Goal: Task Accomplishment & Management: Manage account settings

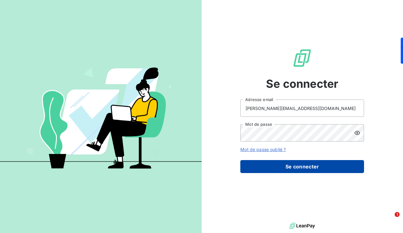
click at [289, 165] on button "Se connecter" at bounding box center [303, 166] width 124 height 13
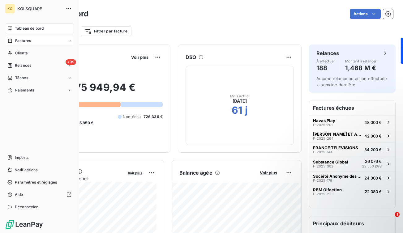
click at [22, 39] on span "Factures" at bounding box center [23, 41] width 16 height 6
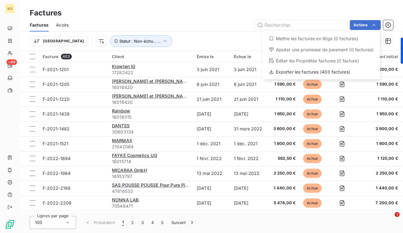
click at [319, 61] on div "Éditer les Propriétés factures (0 facture)" at bounding box center [322, 61] width 112 height 10
click at [376, 25] on html "KO +99 Factures Factures Avoirs Actions Mettre les factures en litige (0 factur…" at bounding box center [201, 116] width 403 height 233
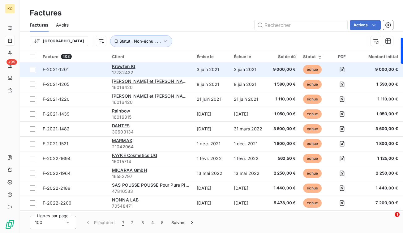
click at [175, 68] on div "Krowten IG" at bounding box center [150, 66] width 77 height 6
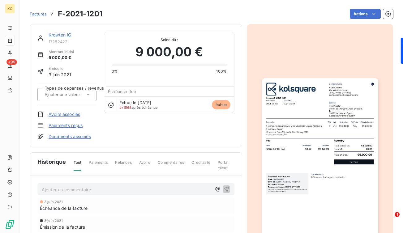
click at [221, 106] on span "échue" at bounding box center [221, 104] width 19 height 9
click at [192, 107] on div "Échue le [DATE] J+1568 après échéance échue" at bounding box center [169, 105] width 130 height 16
click at [124, 94] on span "Échéance due" at bounding box center [122, 91] width 28 height 5
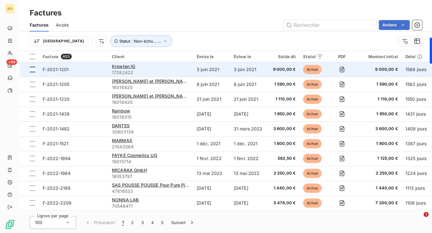
click at [33, 69] on div at bounding box center [33, 70] width 6 height 6
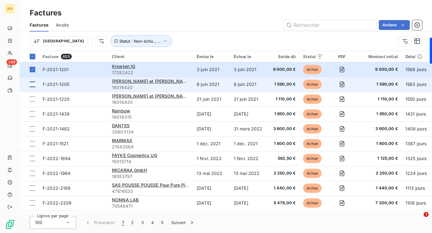
click at [33, 86] on div at bounding box center [33, 85] width 6 height 6
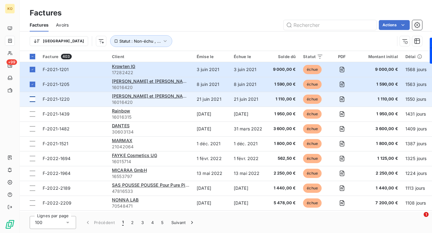
click at [33, 100] on div at bounding box center [33, 100] width 6 height 6
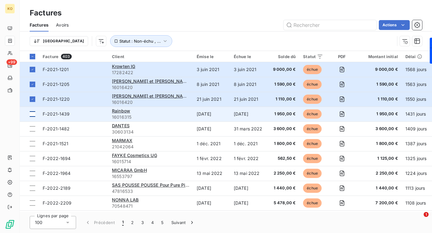
click at [31, 115] on div at bounding box center [33, 114] width 6 height 6
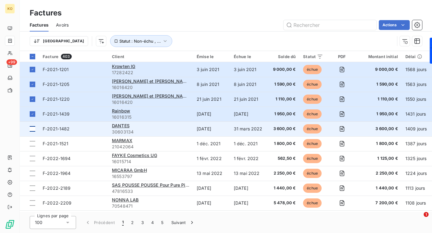
click at [32, 128] on div at bounding box center [33, 129] width 6 height 6
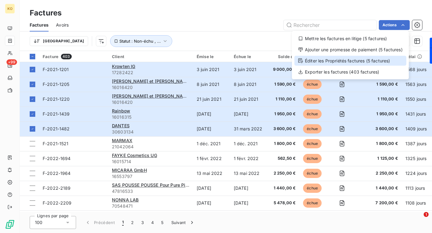
click at [389, 62] on div "Éditer les Propriétés factures (5 factures)" at bounding box center [351, 61] width 112 height 10
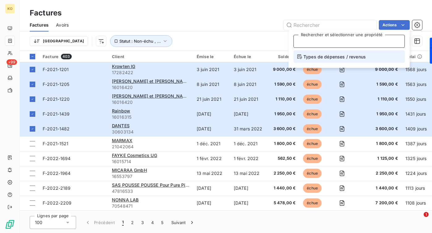
click at [374, 42] on input "text" at bounding box center [349, 42] width 101 height 6
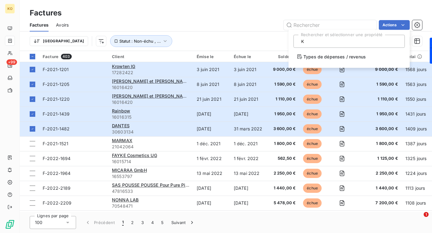
type input "KO"
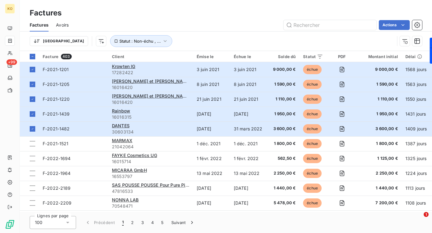
click at [363, 11] on div "Factures" at bounding box center [226, 12] width 413 height 11
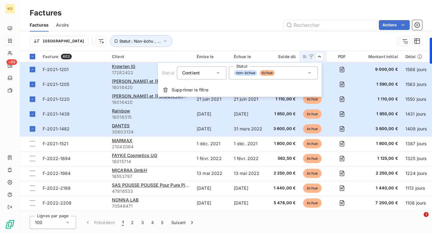
click at [309, 73] on icon at bounding box center [309, 73] width 3 height 2
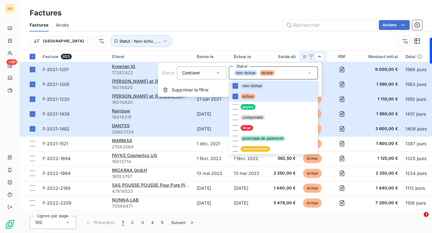
click at [334, 45] on html "KO +99 Factures Factures Avoirs Actions Trier Statut : Non-échu , ... Facture 4…" at bounding box center [216, 116] width 432 height 233
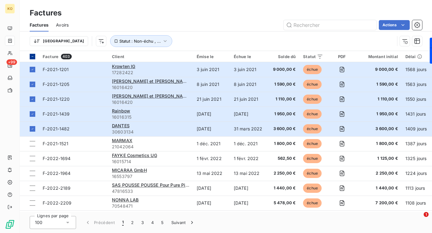
click at [33, 56] on icon at bounding box center [33, 57] width 4 height 4
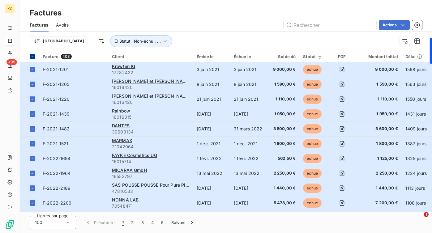
click at [34, 56] on icon at bounding box center [33, 57] width 4 height 4
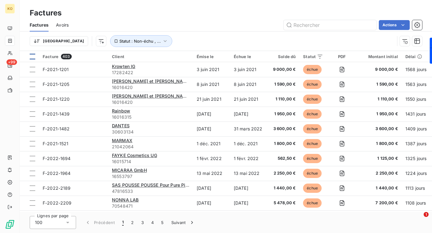
click at [68, 226] on div "100" at bounding box center [53, 222] width 46 height 13
click at [68, 223] on icon at bounding box center [68, 223] width 6 height 6
click at [174, 24] on div "Actions" at bounding box center [249, 25] width 346 height 10
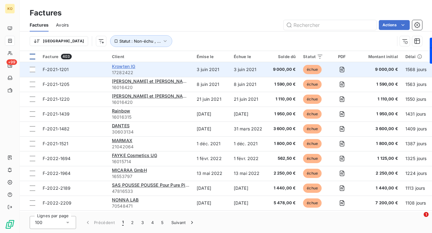
click at [130, 68] on span "Krowten IG" at bounding box center [124, 66] width 24 height 5
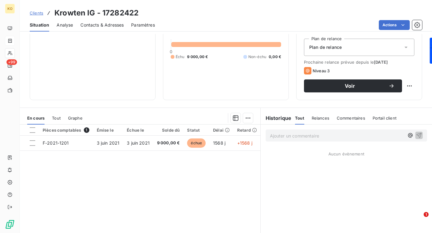
scroll to position [93, 0]
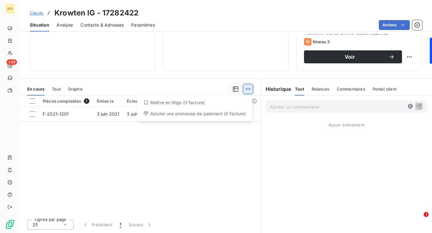
click at [248, 88] on html "KO +99 Clients Krowten IG - 17282422 Situation Analyse Contacts & Adresses Para…" at bounding box center [216, 116] width 432 height 233
